Goal: Transaction & Acquisition: Purchase product/service

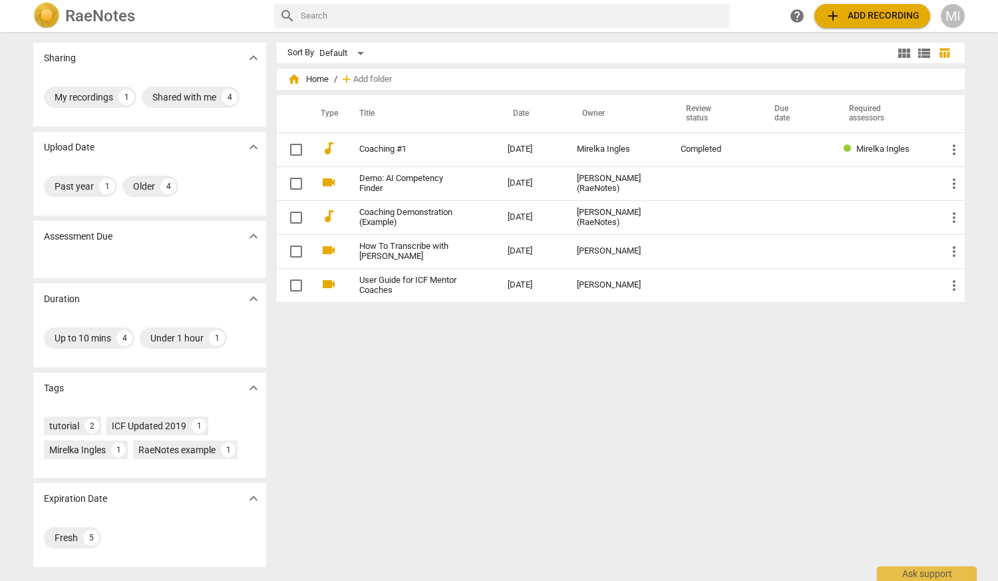
click at [836, 10] on span "add" at bounding box center [833, 16] width 16 height 16
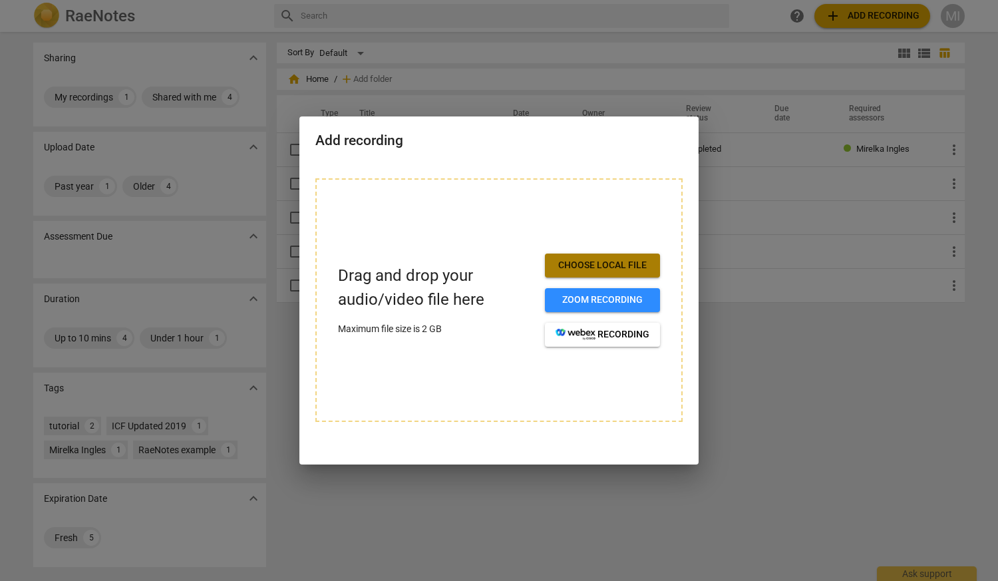
click at [602, 264] on span "Choose local file" at bounding box center [603, 265] width 94 height 13
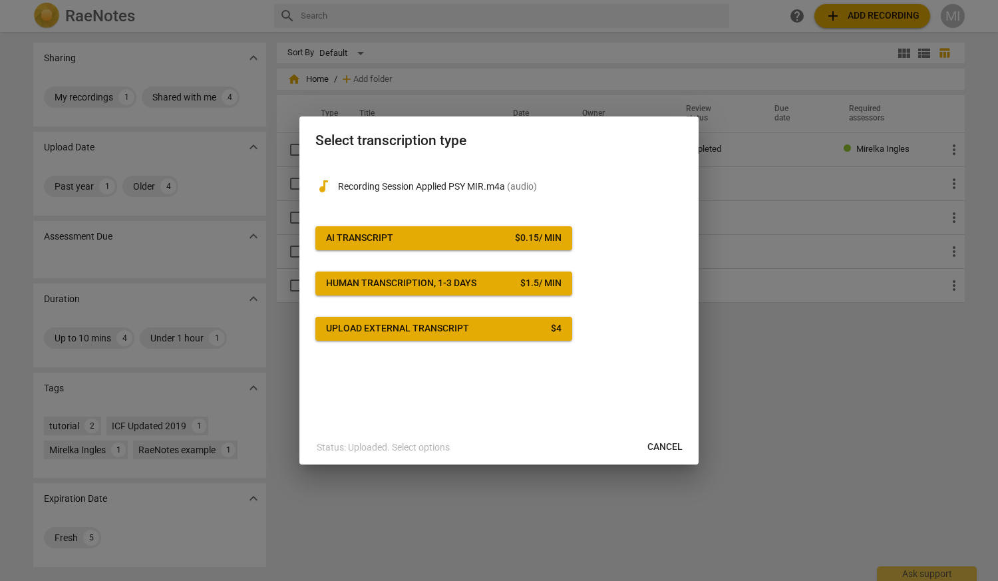
click at [532, 234] on div "$ 0.15 / min" at bounding box center [538, 238] width 47 height 13
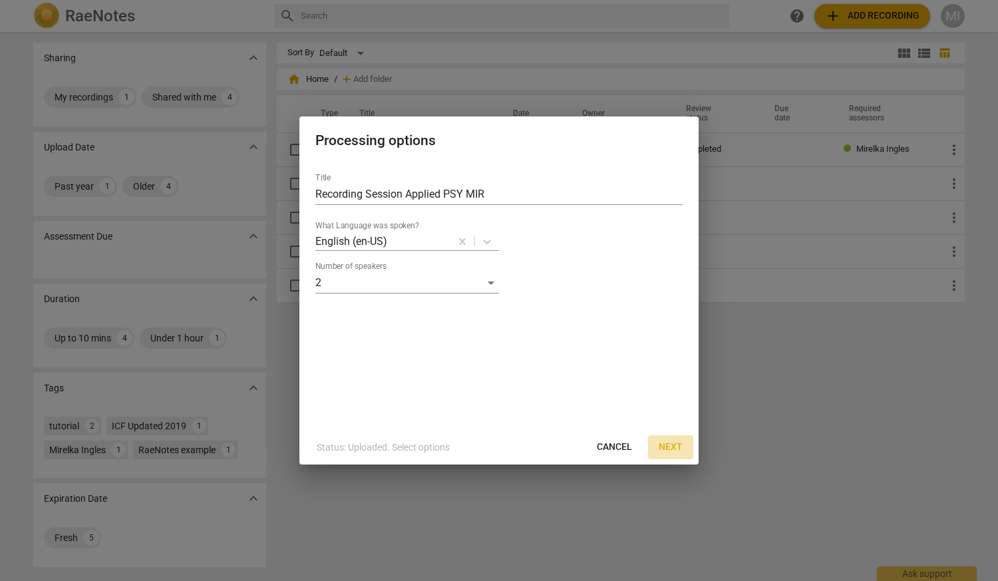
click at [668, 451] on span "Next" at bounding box center [671, 446] width 24 height 13
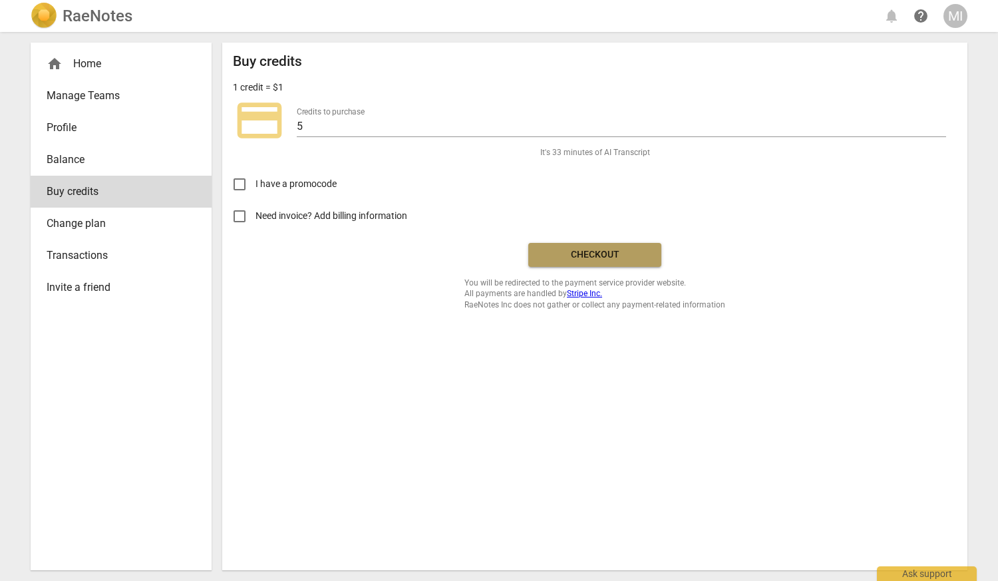
click at [589, 261] on button "Checkout" at bounding box center [594, 255] width 133 height 24
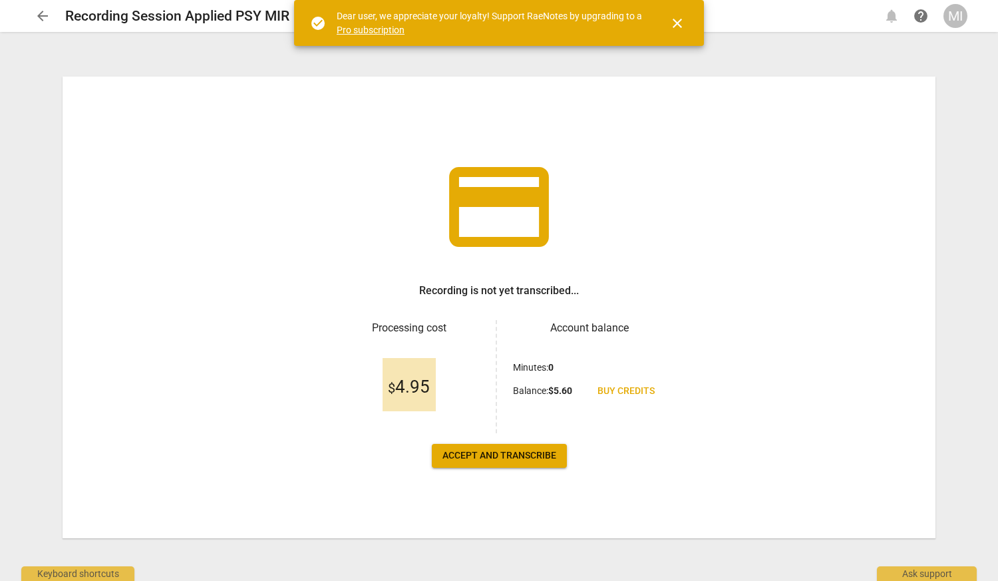
click at [546, 454] on span "Accept and transcribe" at bounding box center [499, 455] width 114 height 13
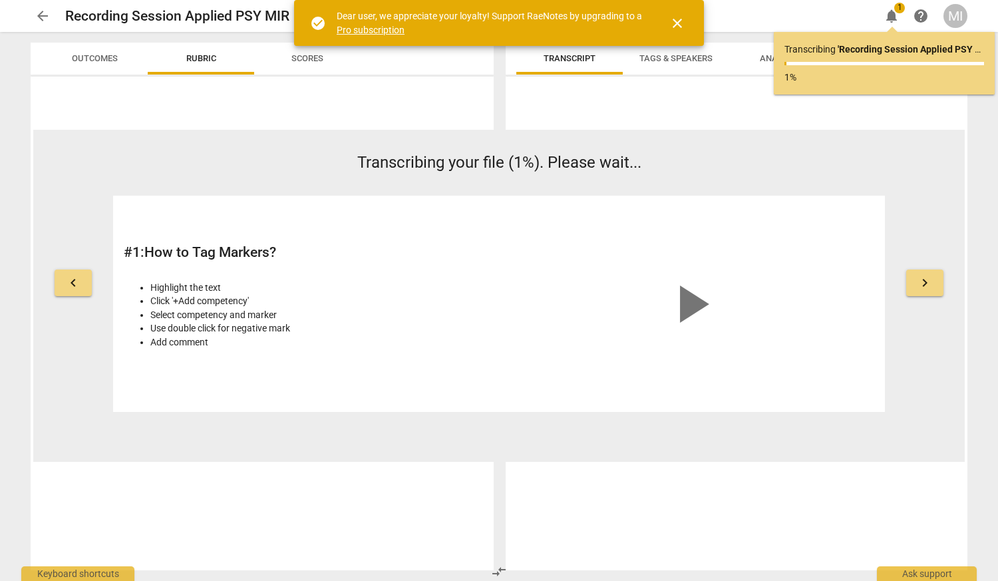
click at [677, 23] on span "close" at bounding box center [677, 23] width 16 height 16
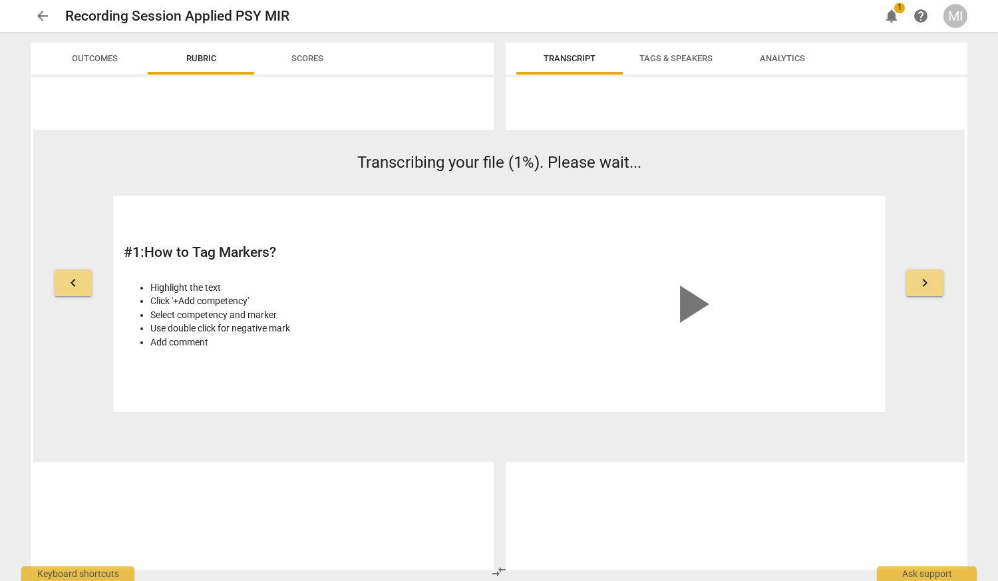
click at [922, 279] on span "keyboard_arrow_right" at bounding box center [925, 283] width 16 height 16
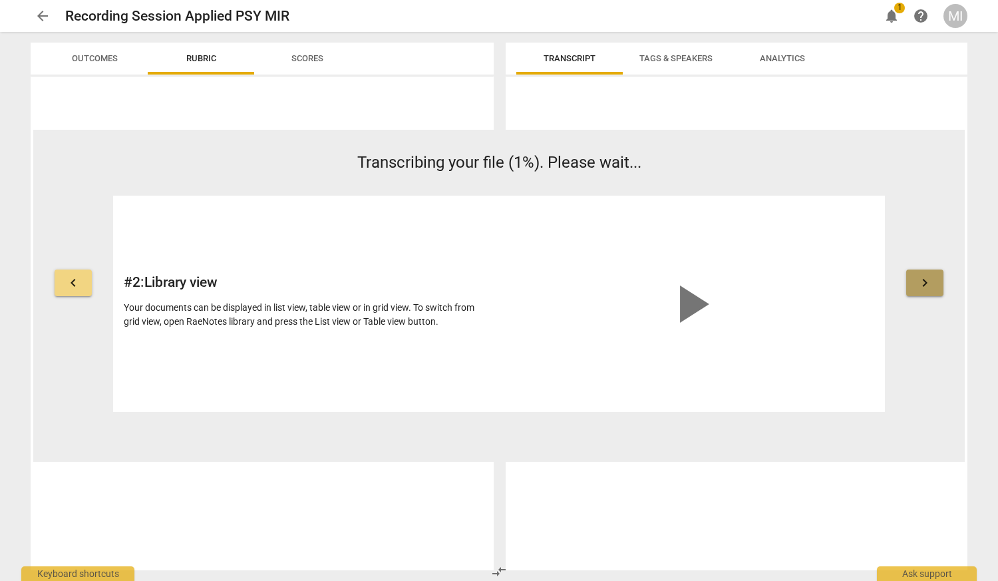
click at [922, 279] on span "keyboard_arrow_right" at bounding box center [925, 283] width 16 height 16
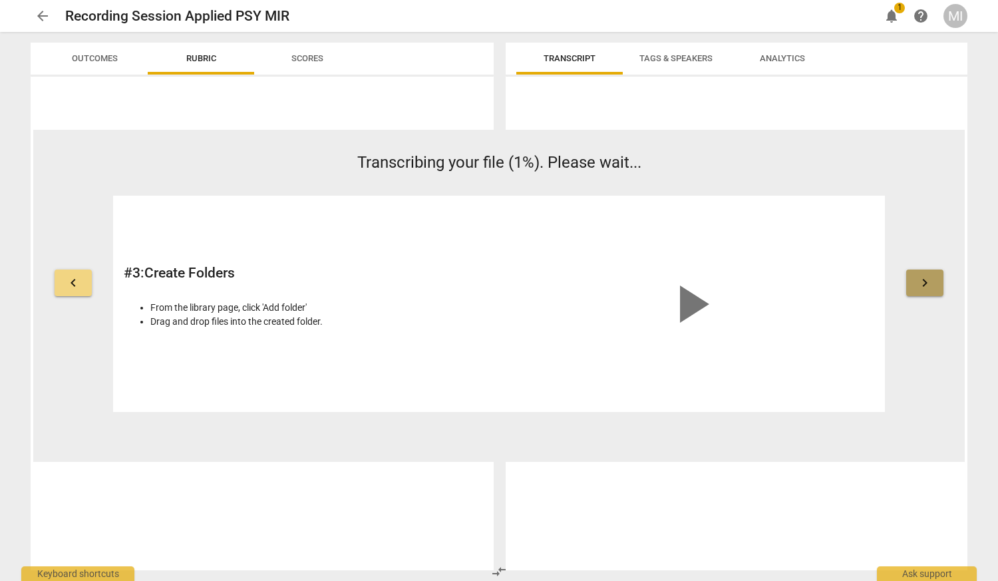
click at [922, 279] on span "keyboard_arrow_right" at bounding box center [925, 283] width 16 height 16
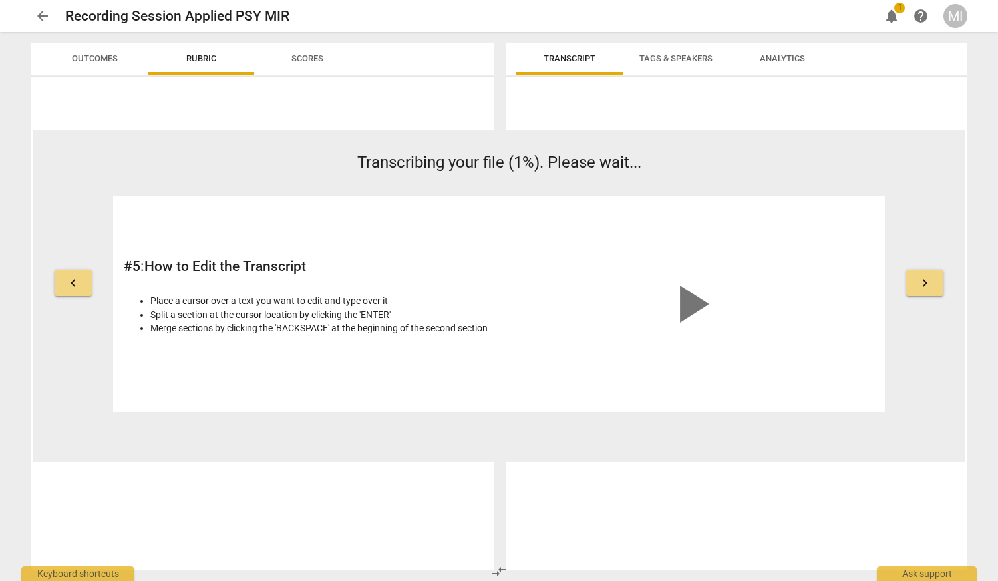
click at [922, 279] on span "keyboard_arrow_right" at bounding box center [925, 283] width 16 height 16
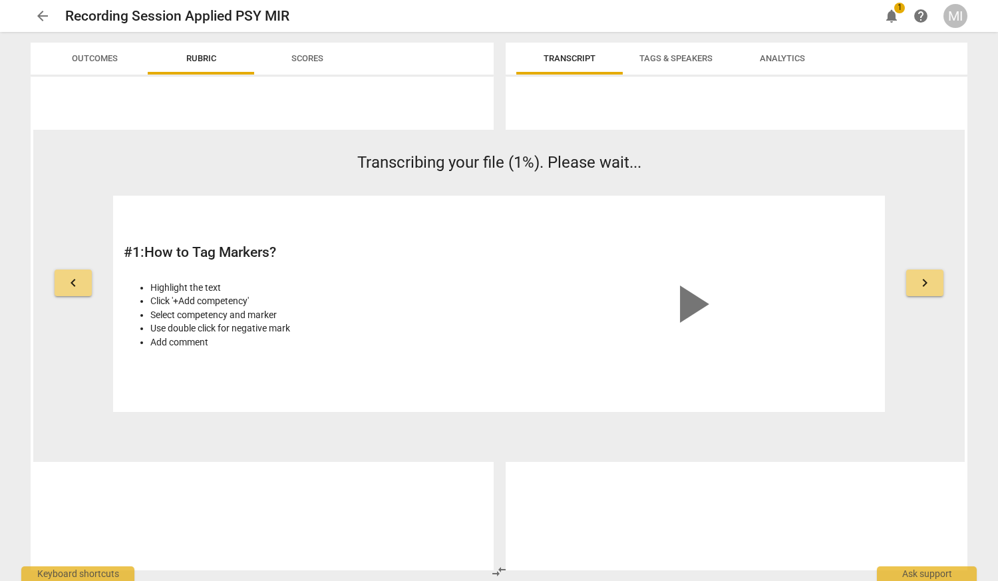
click at [922, 279] on span "keyboard_arrow_right" at bounding box center [925, 283] width 16 height 16
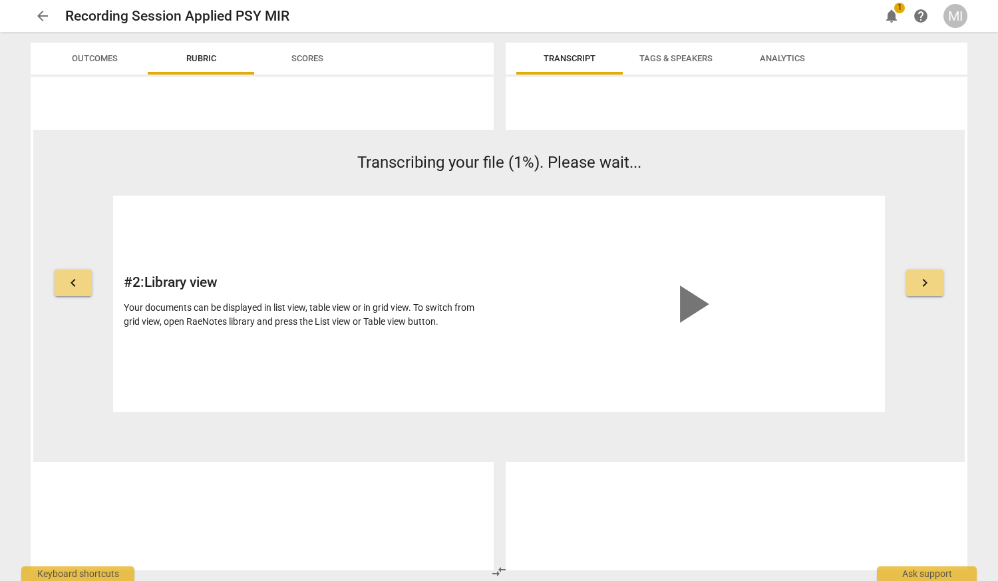
click at [54, 285] on div "keyboard_arrow_left Transcribing your file (1%). Please wait... # 2 : Library v…" at bounding box center [498, 281] width 931 height 261
click at [70, 285] on span "keyboard_arrow_left" at bounding box center [73, 283] width 16 height 16
